Goal: Check status

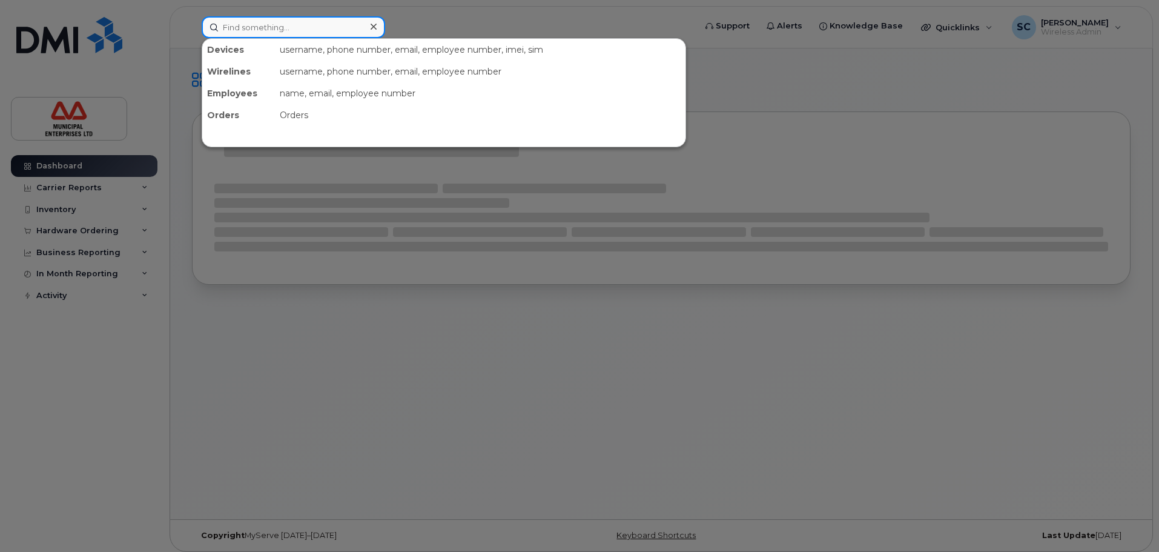
click at [312, 29] on input at bounding box center [294, 27] width 184 height 22
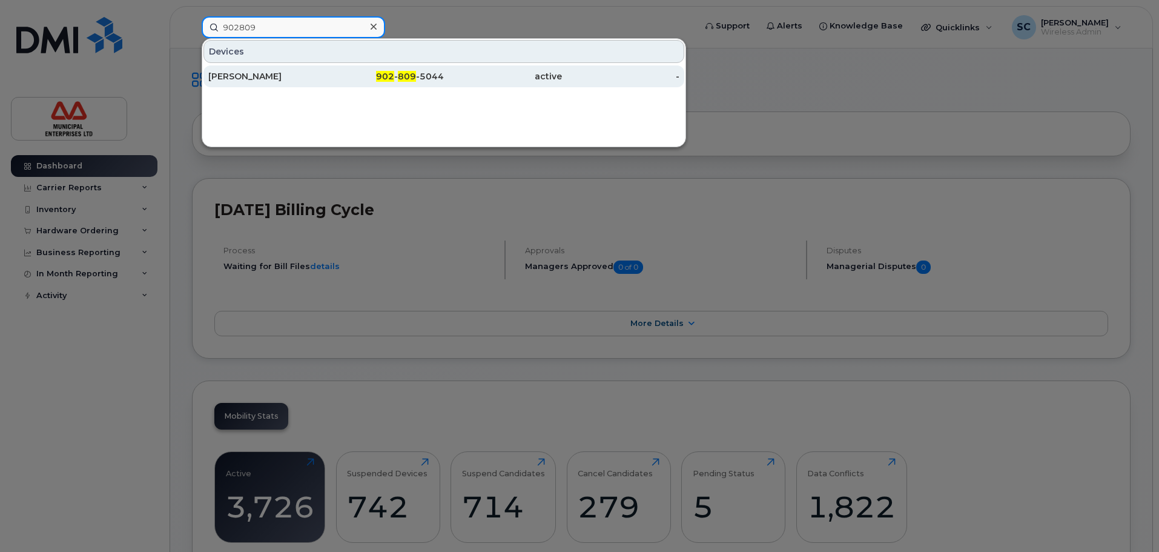
type input "902809"
click at [329, 77] on div "902 - 809 -5044" at bounding box center [385, 76] width 118 height 12
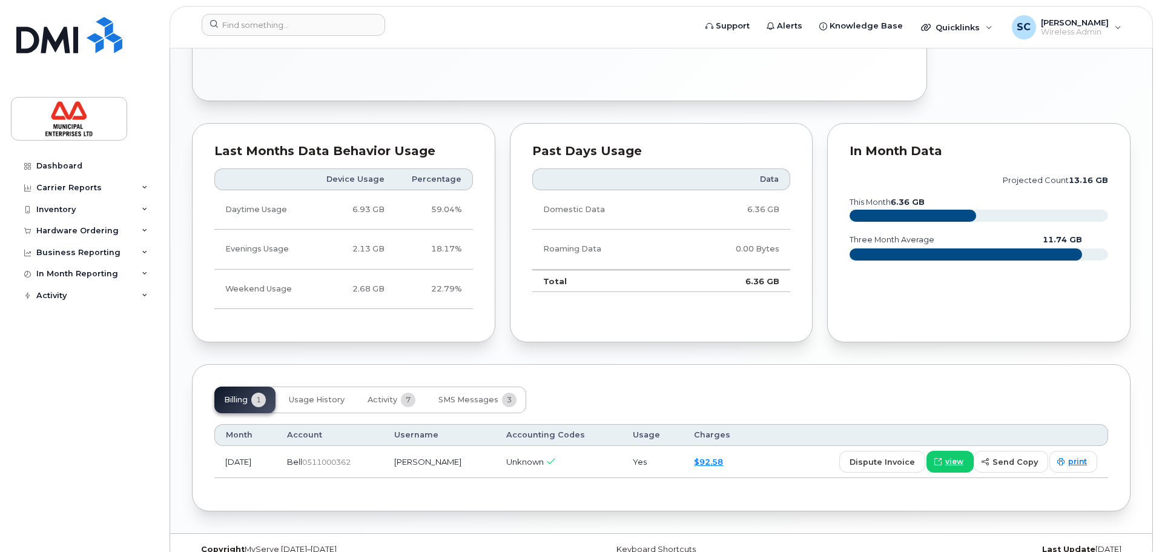
scroll to position [590, 0]
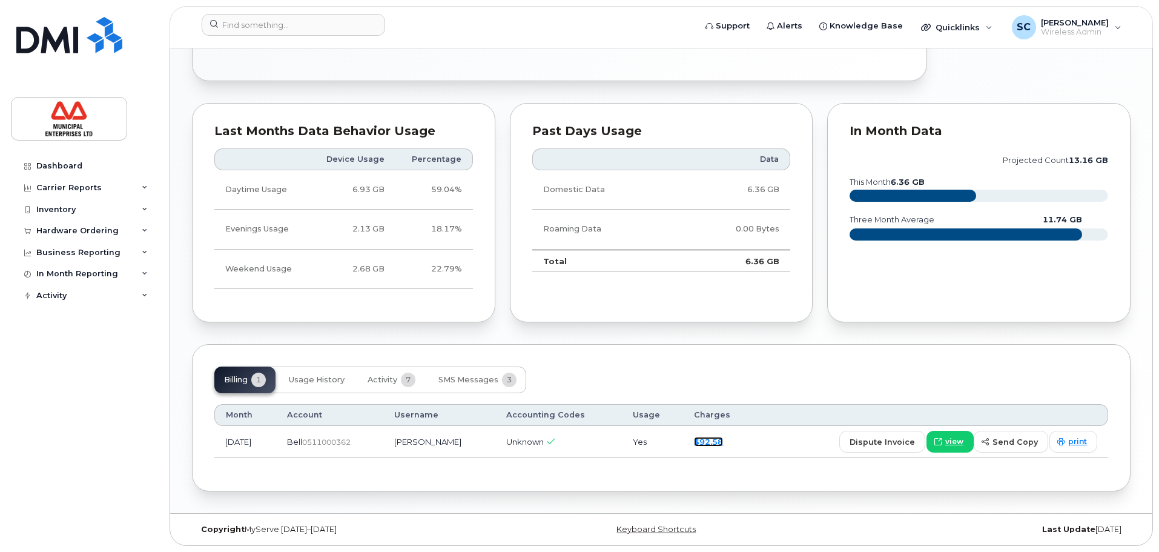
click at [717, 443] on link "$92.58" at bounding box center [708, 442] width 29 height 10
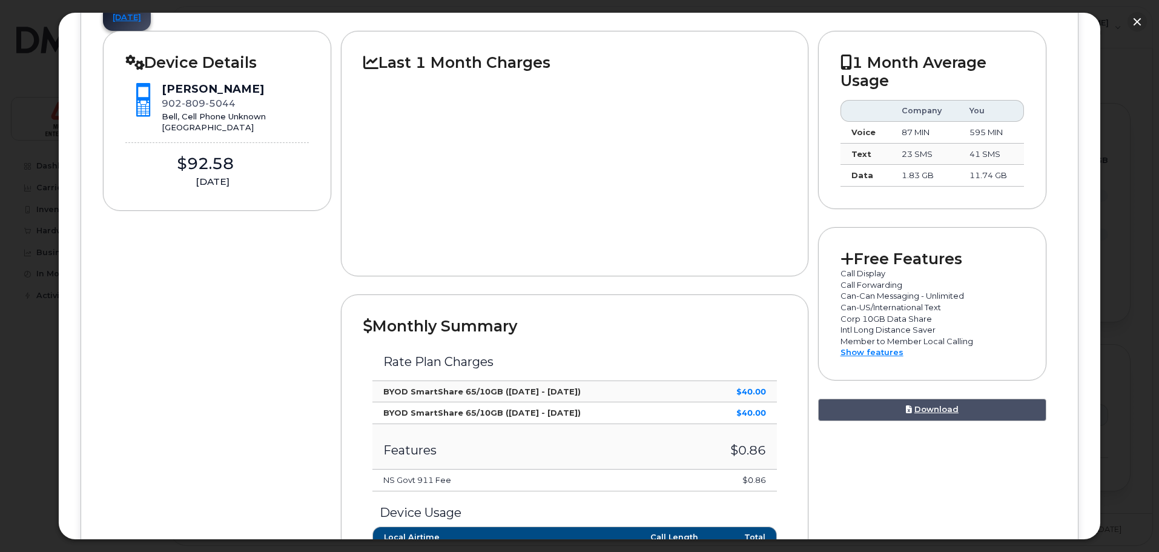
scroll to position [0, 0]
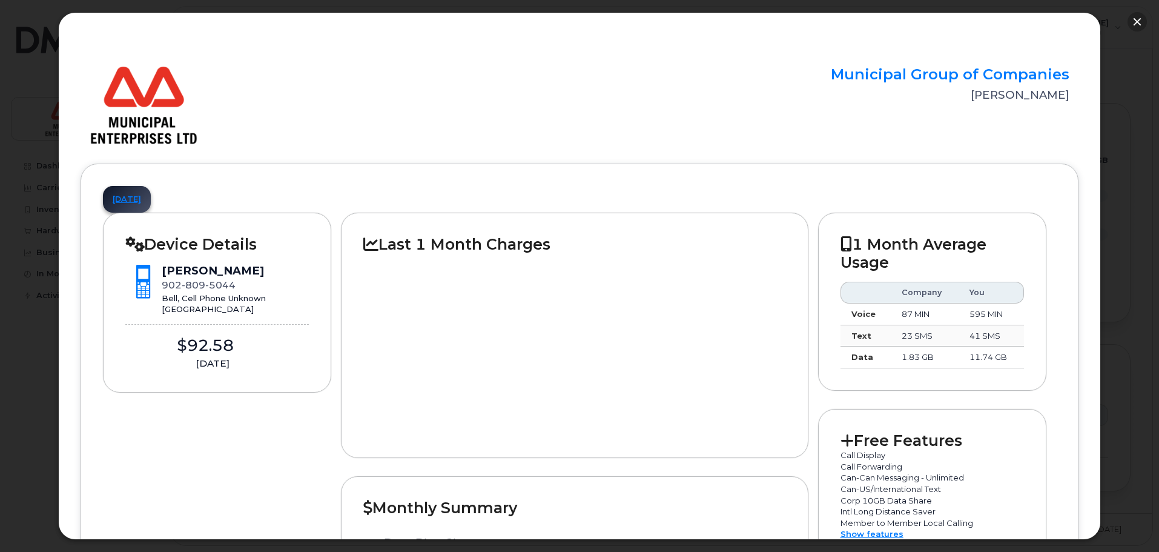
click at [1145, 19] on button "button" at bounding box center [1137, 21] width 19 height 19
